Goal: Transaction & Acquisition: Purchase product/service

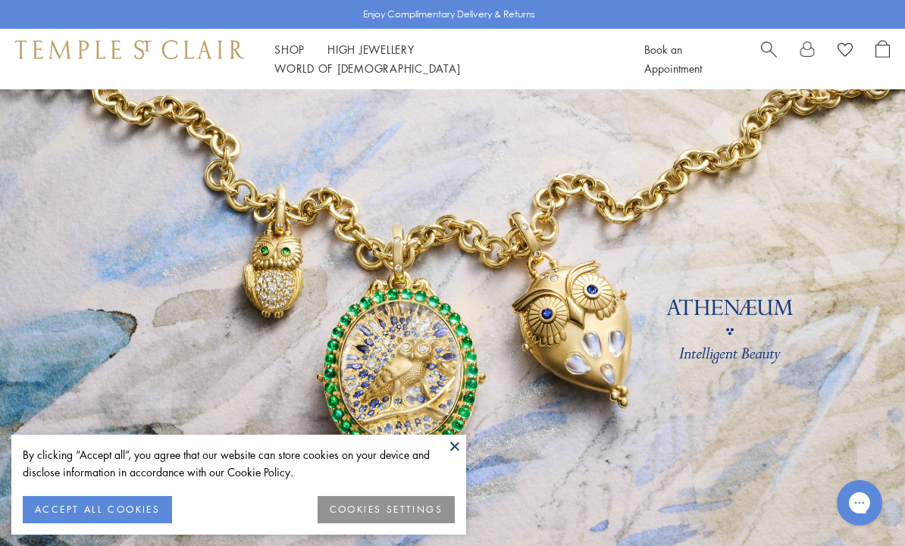
click at [108, 515] on button "ACCEPT ALL COOKIES" at bounding box center [97, 509] width 149 height 27
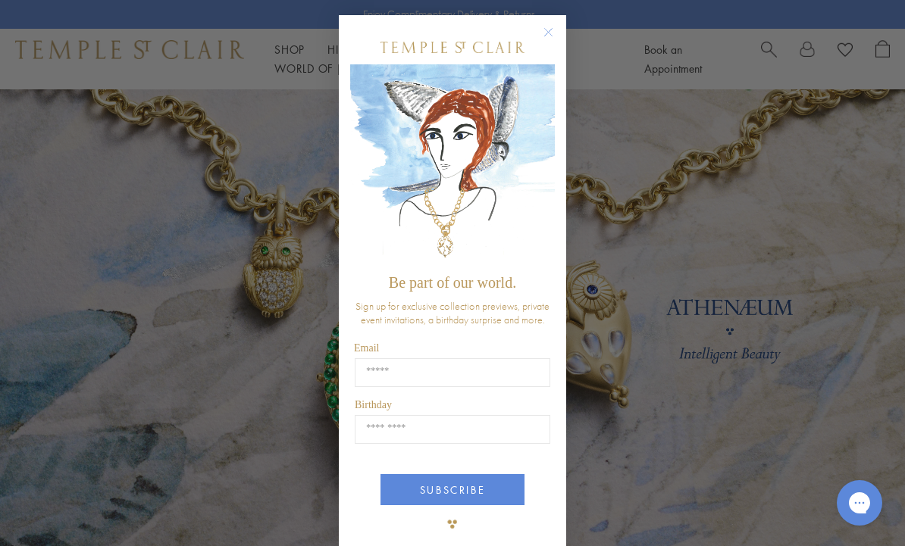
click at [549, 30] on circle "Close dialog" at bounding box center [549, 32] width 18 height 18
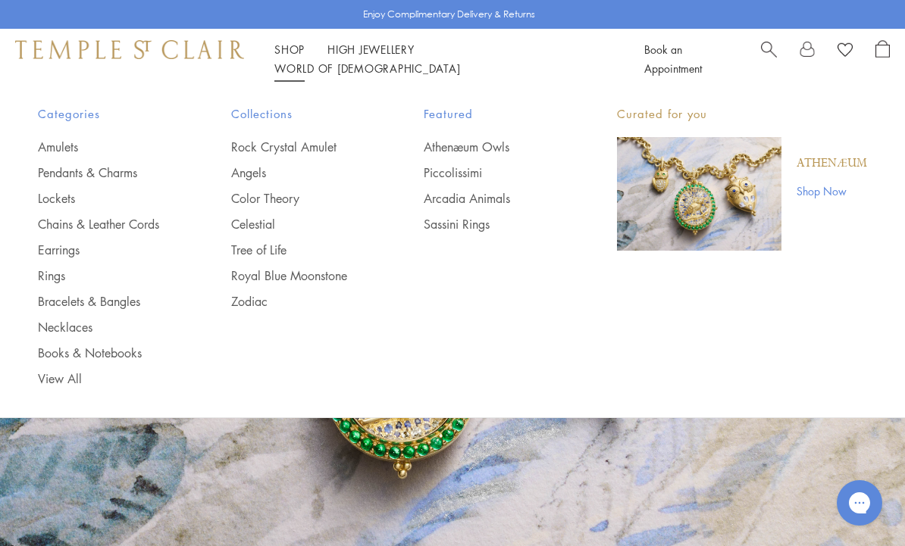
click at [128, 229] on link "Chains & Leather Cords" at bounding box center [104, 224] width 133 height 17
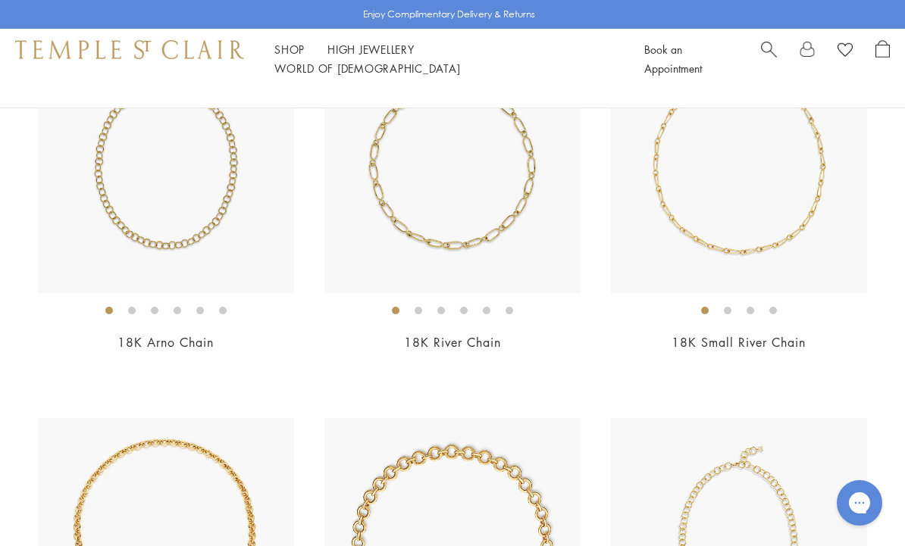
scroll to position [155, 0]
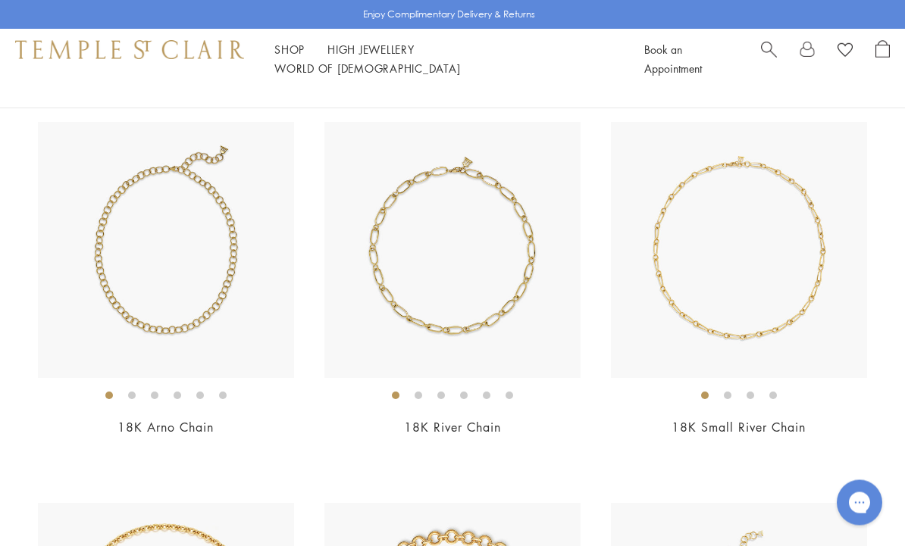
click at [253, 283] on img at bounding box center [166, 251] width 256 height 256
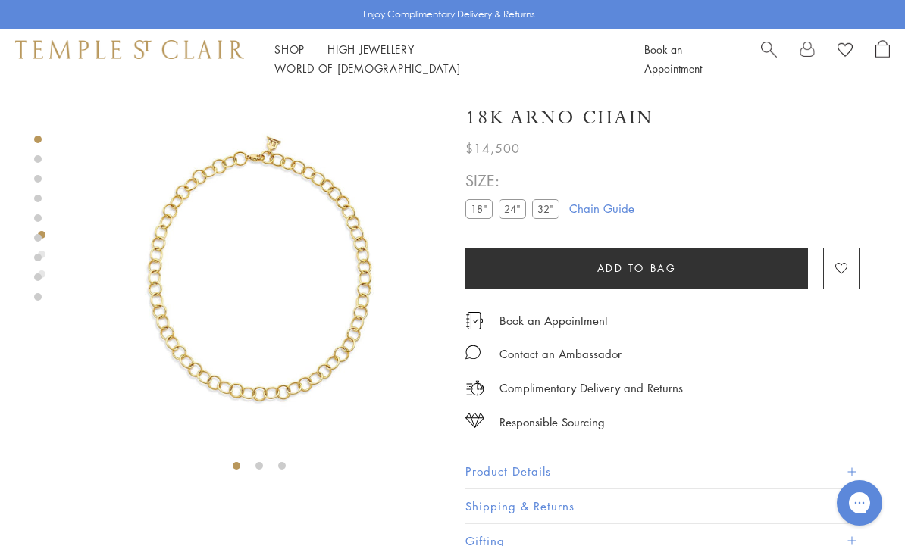
click at [521, 203] on label "24"" at bounding box center [512, 208] width 27 height 19
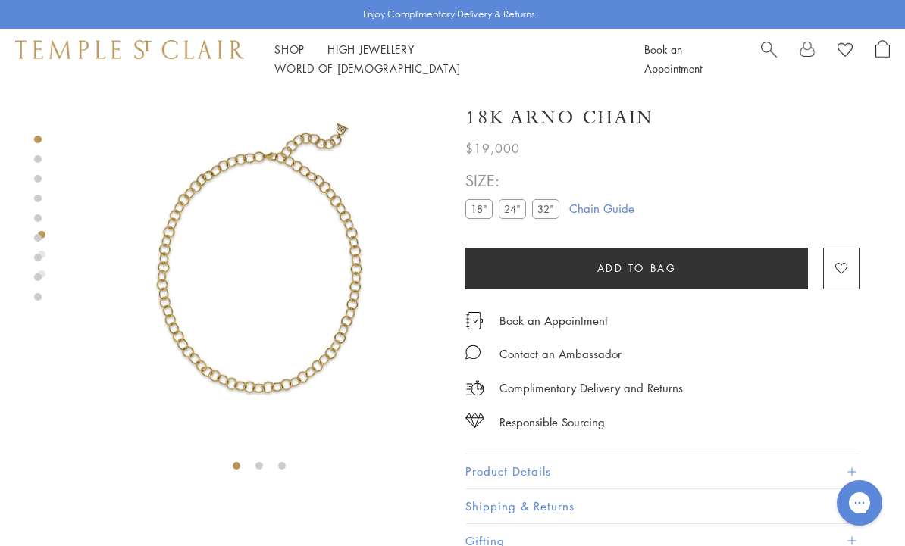
click at [552, 203] on label "32"" at bounding box center [545, 208] width 27 height 19
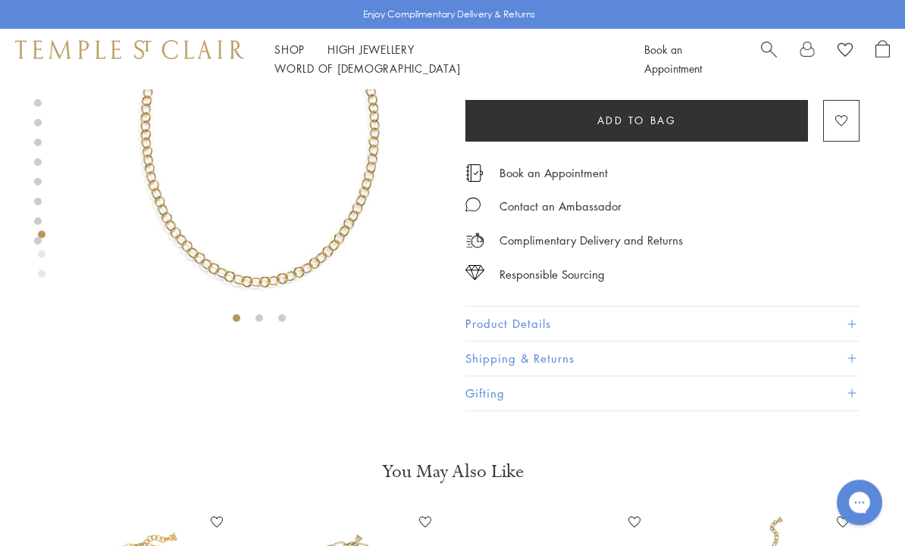
scroll to position [148, 0]
click at [546, 321] on button "Product Details" at bounding box center [662, 324] width 394 height 34
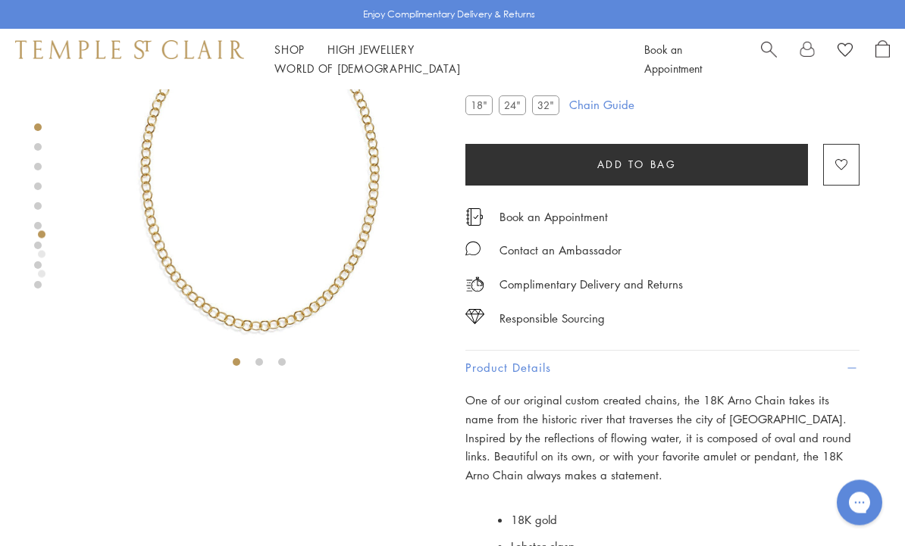
scroll to position [0, 0]
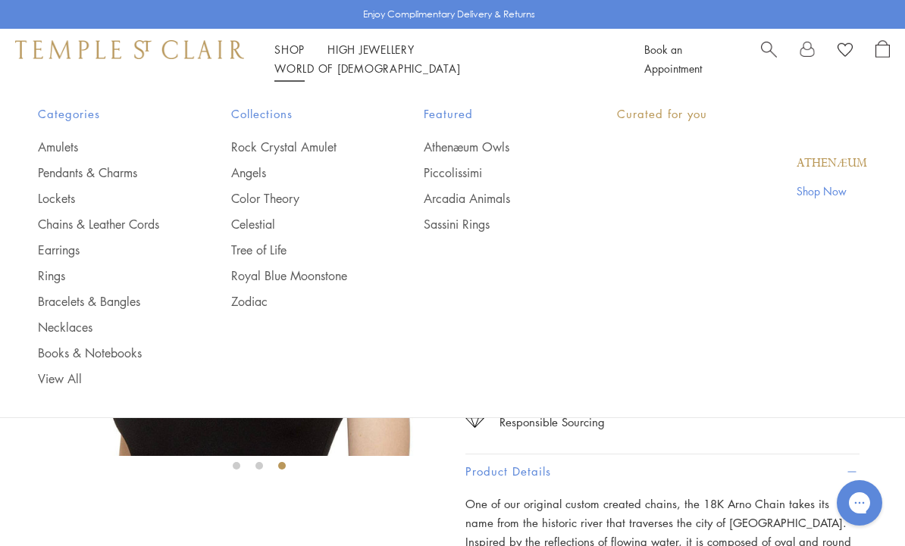
click at [291, 57] on link "Shop Shop" at bounding box center [289, 49] width 30 height 15
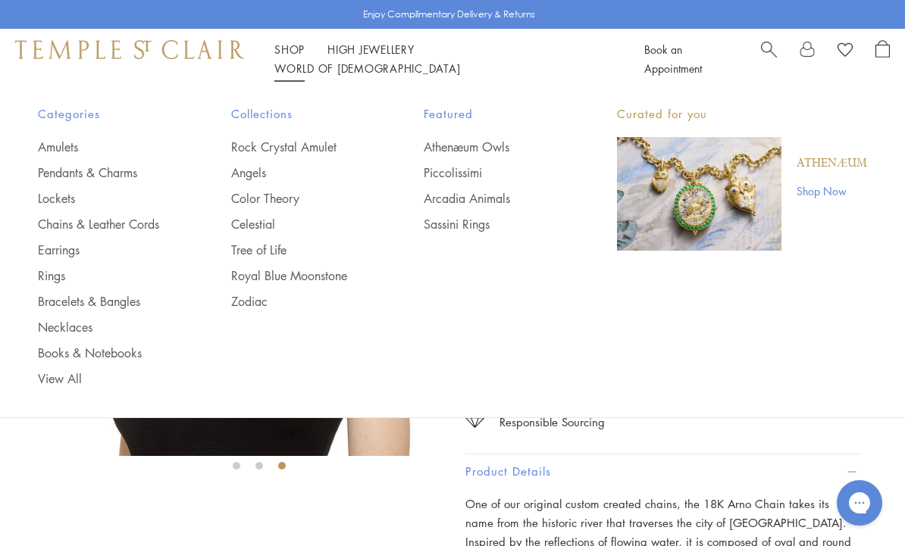
click at [120, 222] on link "Chains & Leather Cords" at bounding box center [104, 224] width 133 height 17
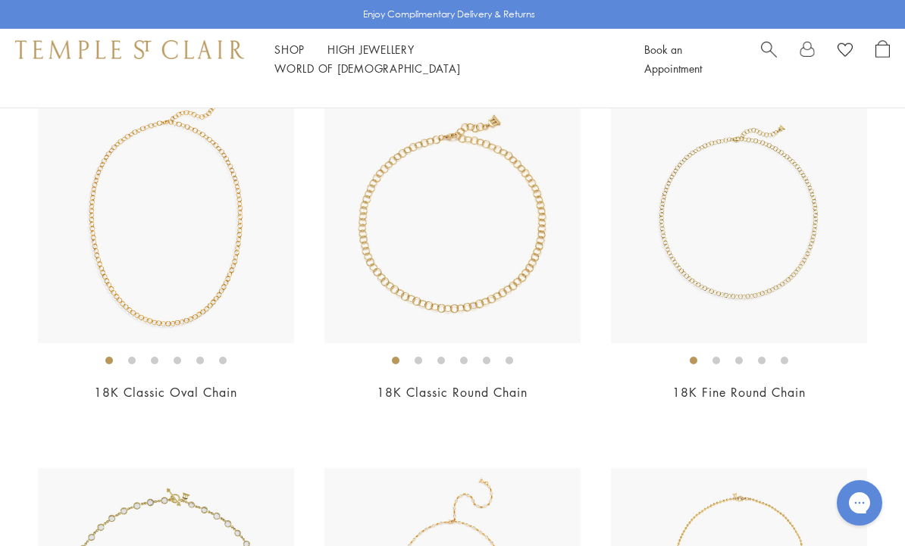
scroll to position [965, 0]
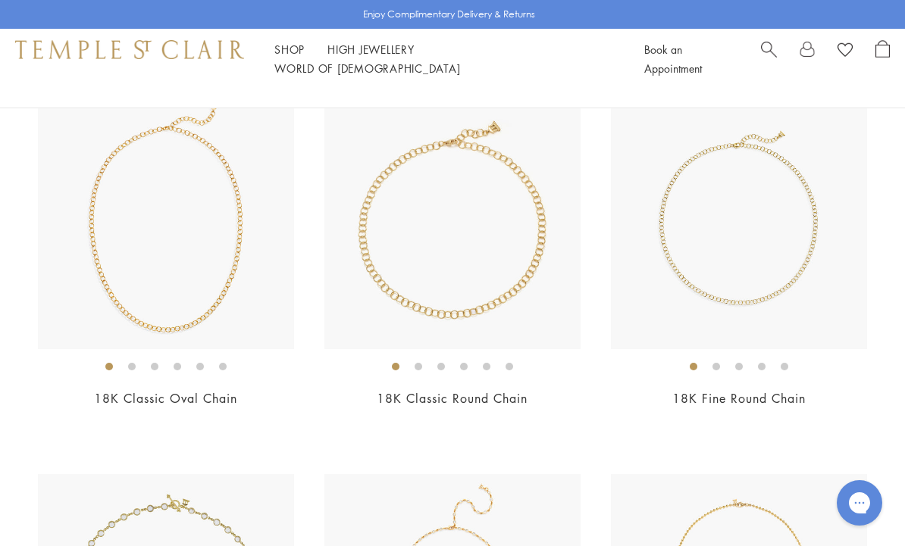
click at [473, 233] on img at bounding box center [452, 221] width 256 height 256
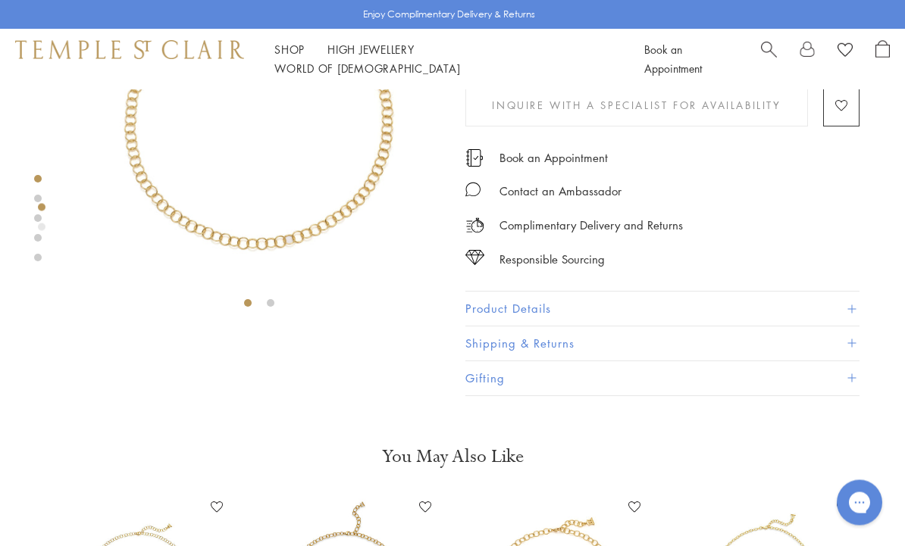
scroll to position [221, 0]
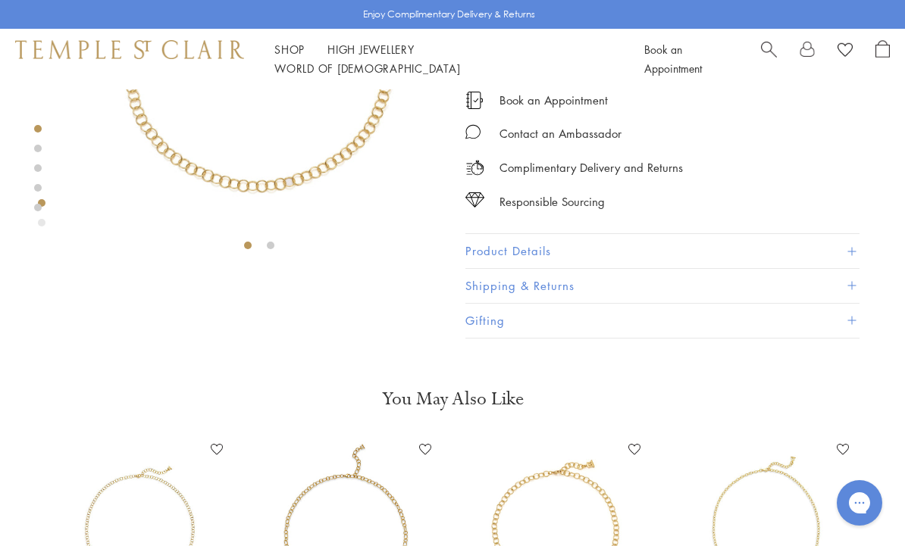
click at [849, 252] on button "Product Details" at bounding box center [662, 251] width 394 height 34
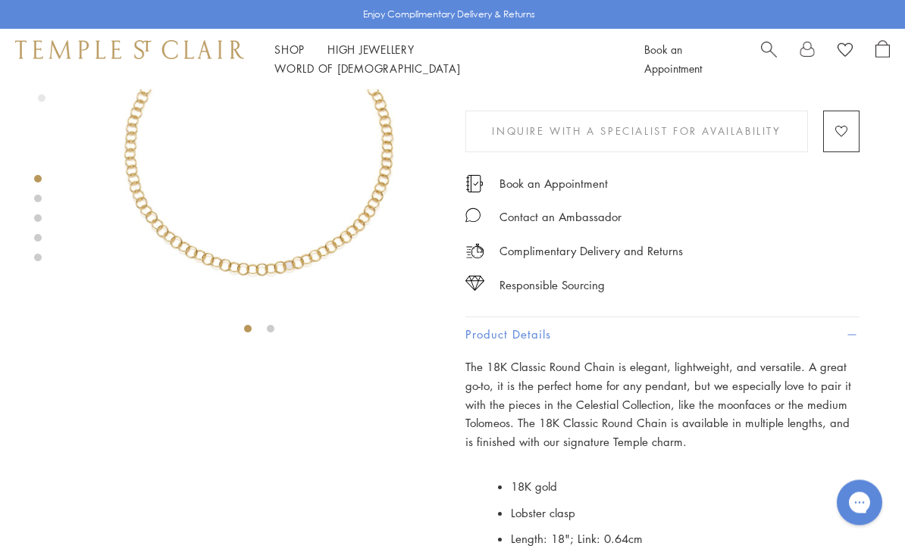
scroll to position [0, 0]
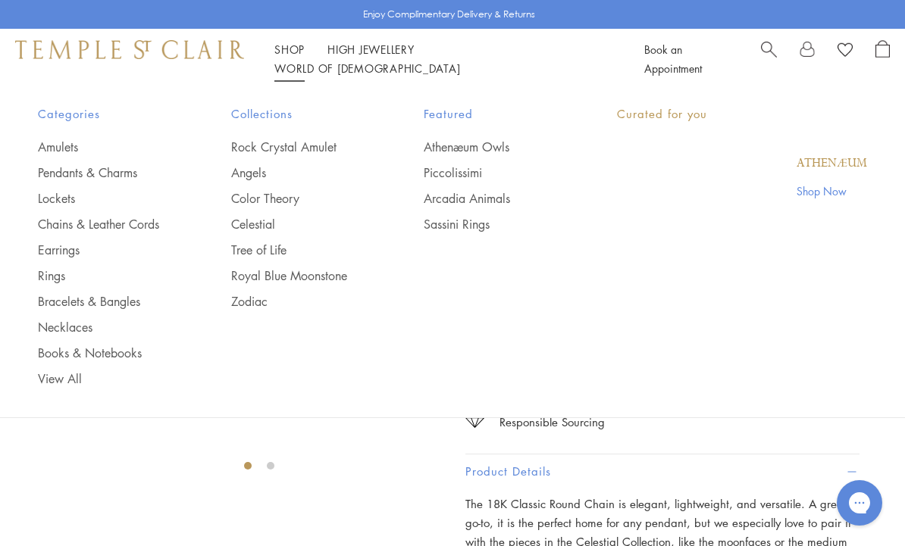
click at [286, 57] on link "Shop Shop" at bounding box center [289, 49] width 30 height 15
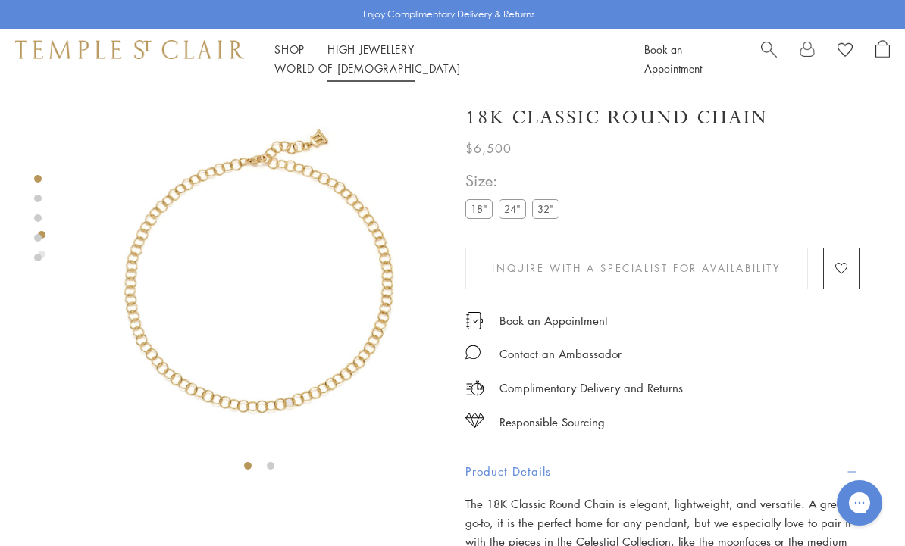
click at [359, 57] on link "High Jewellery High Jewellery" at bounding box center [370, 49] width 87 height 15
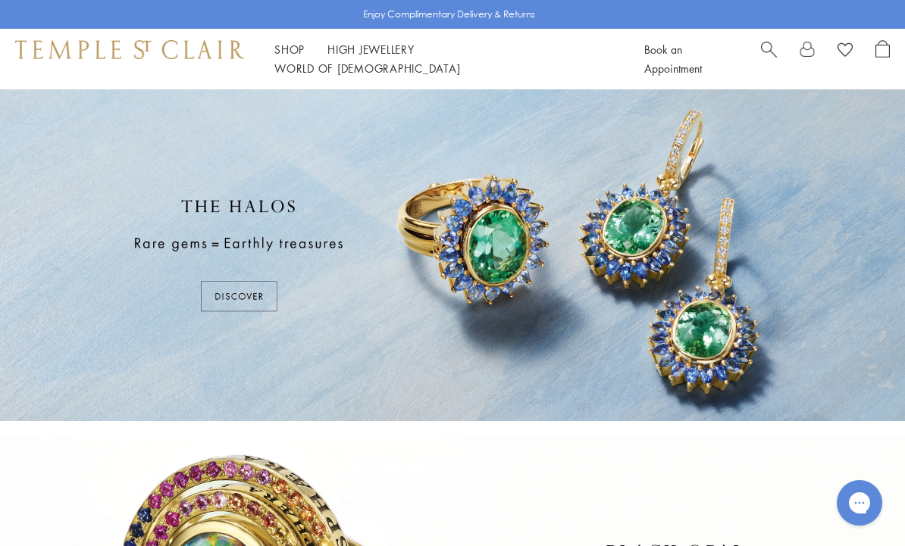
click at [249, 293] on div at bounding box center [452, 255] width 905 height 332
click at [370, 74] on div "Shop Shop Categories Amulets Pendants & Charms Lockets Chains & Leather Cords E…" at bounding box center [452, 59] width 905 height 61
click at [381, 73] on div "Shop Shop Categories Amulets Pendants & Charms Lockets Chains & Leather Cords E…" at bounding box center [452, 59] width 905 height 61
click at [601, 1] on div "Enjoy Complimentary Delivery & Returns" at bounding box center [452, 14] width 905 height 29
click at [466, 2] on div "Enjoy Complimentary Delivery & Returns" at bounding box center [452, 14] width 905 height 29
